Goal: Transaction & Acquisition: Purchase product/service

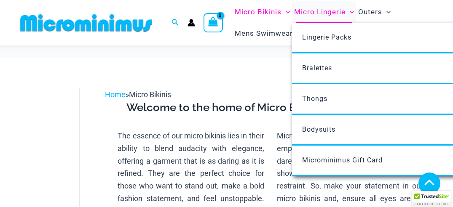
click at [319, 9] on span "Micro Lingerie" at bounding box center [319, 11] width 51 height 21
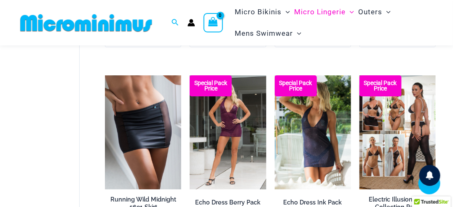
scroll to position [915, 0]
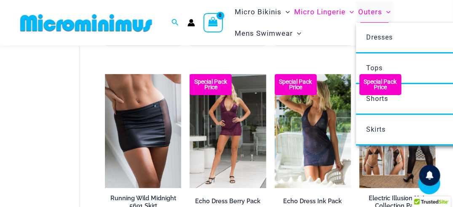
click at [373, 12] on span "Outers" at bounding box center [370, 11] width 24 height 21
